Goal: Transaction & Acquisition: Purchase product/service

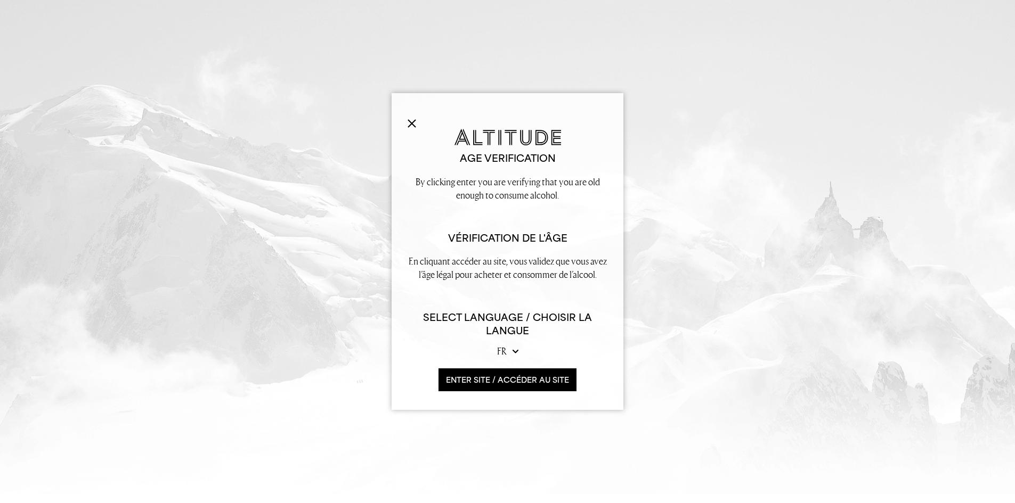
click at [459, 379] on button "ENTER SITE / accéder au site" at bounding box center [507, 380] width 138 height 23
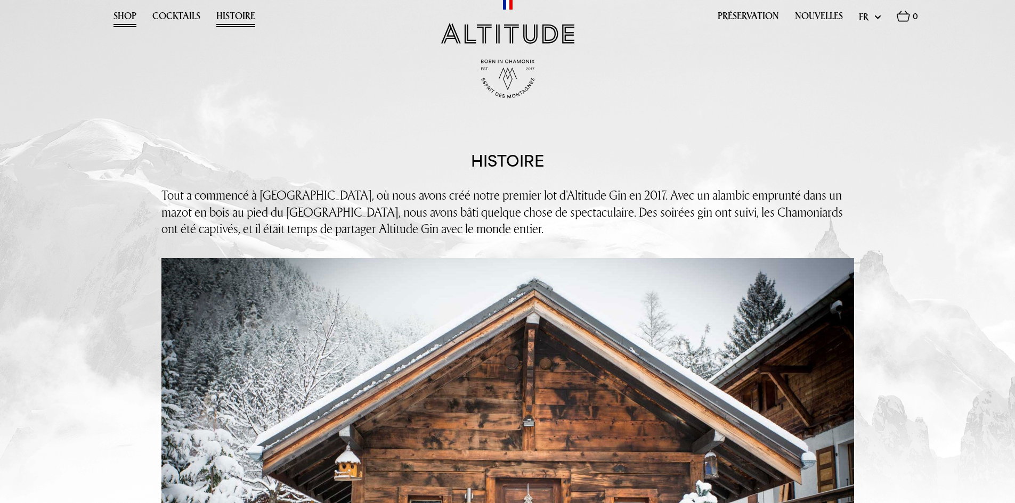
click at [128, 15] on link "Shop" at bounding box center [124, 19] width 23 height 17
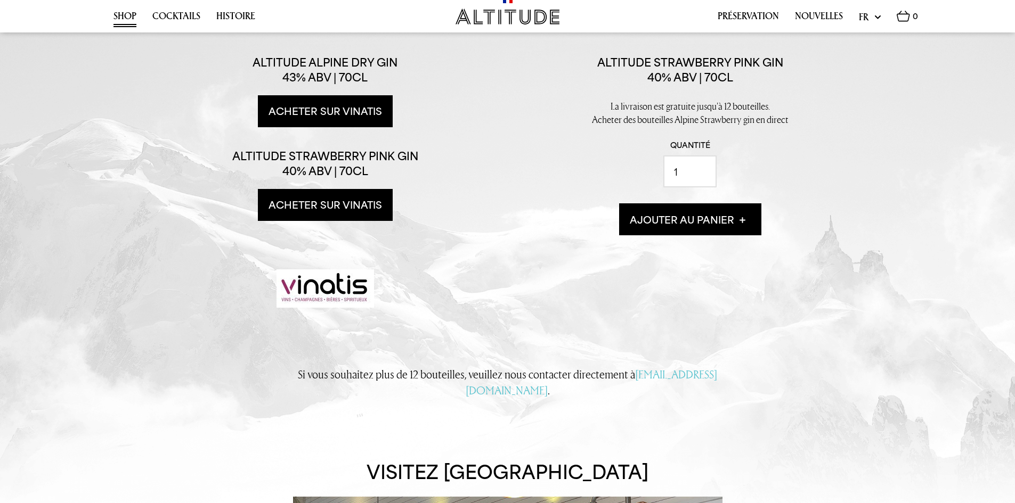
scroll to position [266, 0]
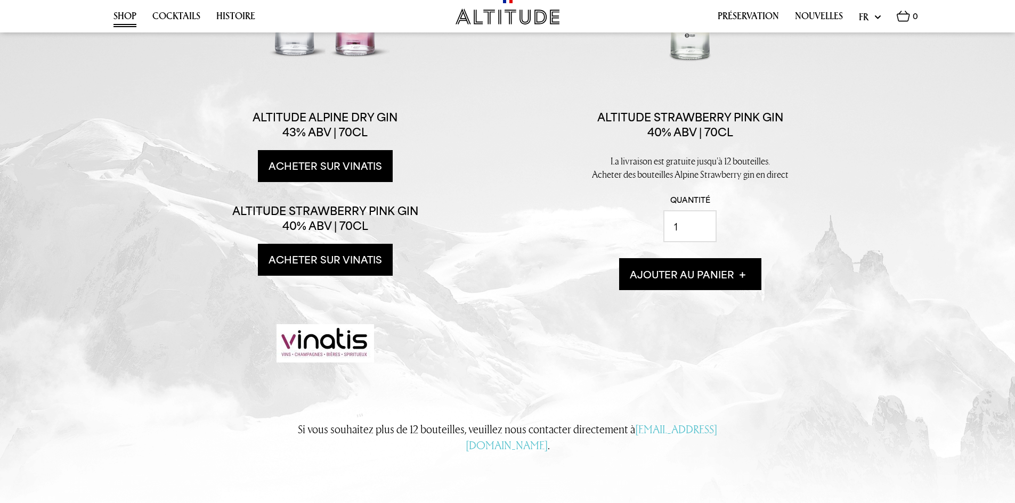
click at [339, 358] on img at bounding box center [326, 343] width 98 height 38
click at [342, 350] on img at bounding box center [326, 343] width 98 height 38
click at [353, 258] on link "Acheter sur Vinatis" at bounding box center [325, 260] width 135 height 32
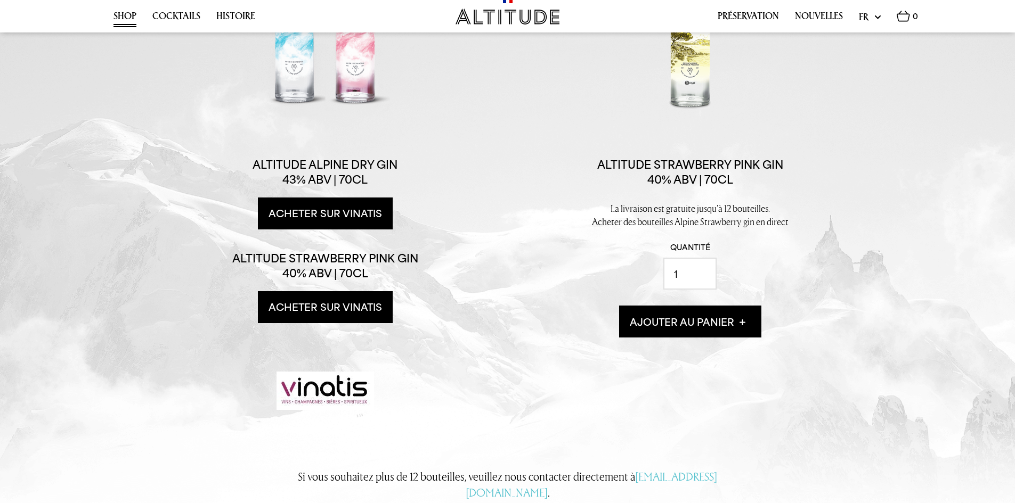
scroll to position [0, 0]
